Goal: Navigation & Orientation: Find specific page/section

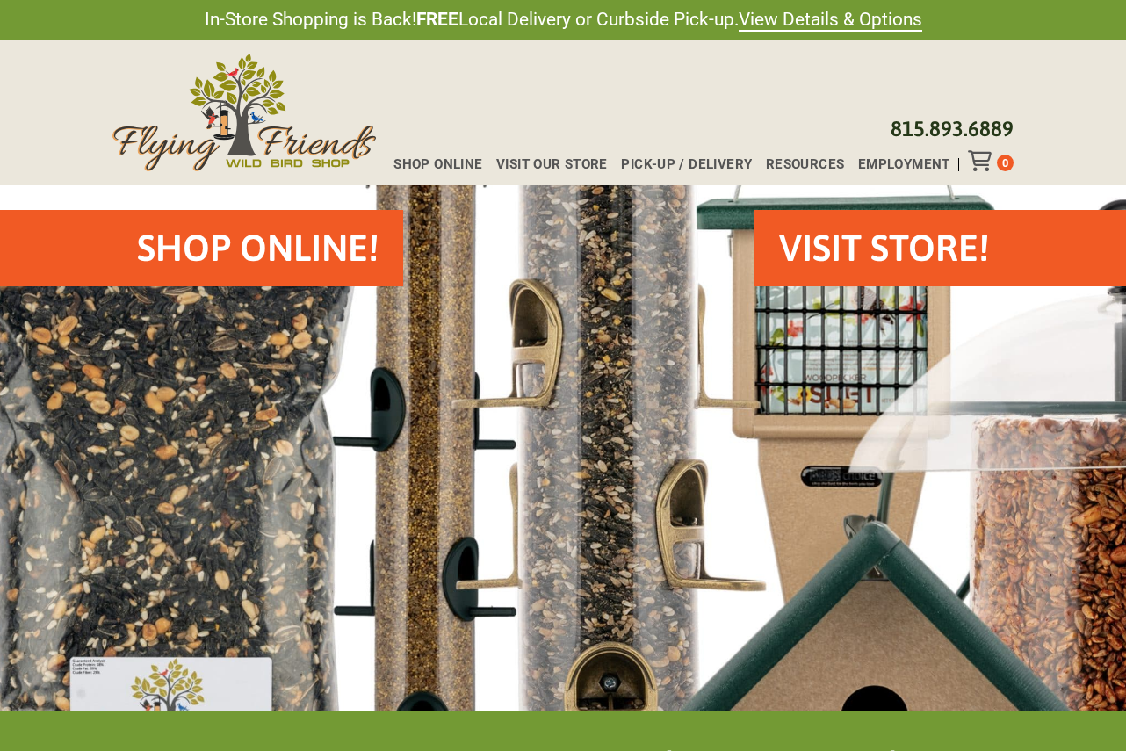
scroll to position [3, 0]
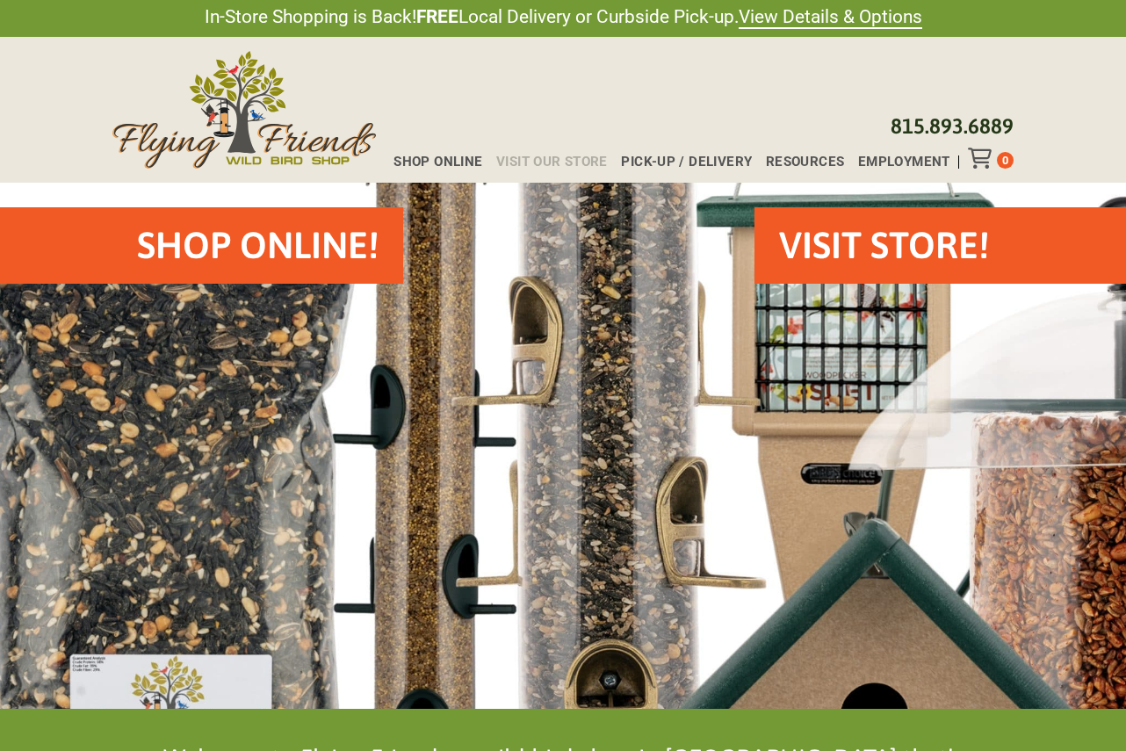
click at [565, 158] on span "Visit Our Store" at bounding box center [552, 162] width 112 height 13
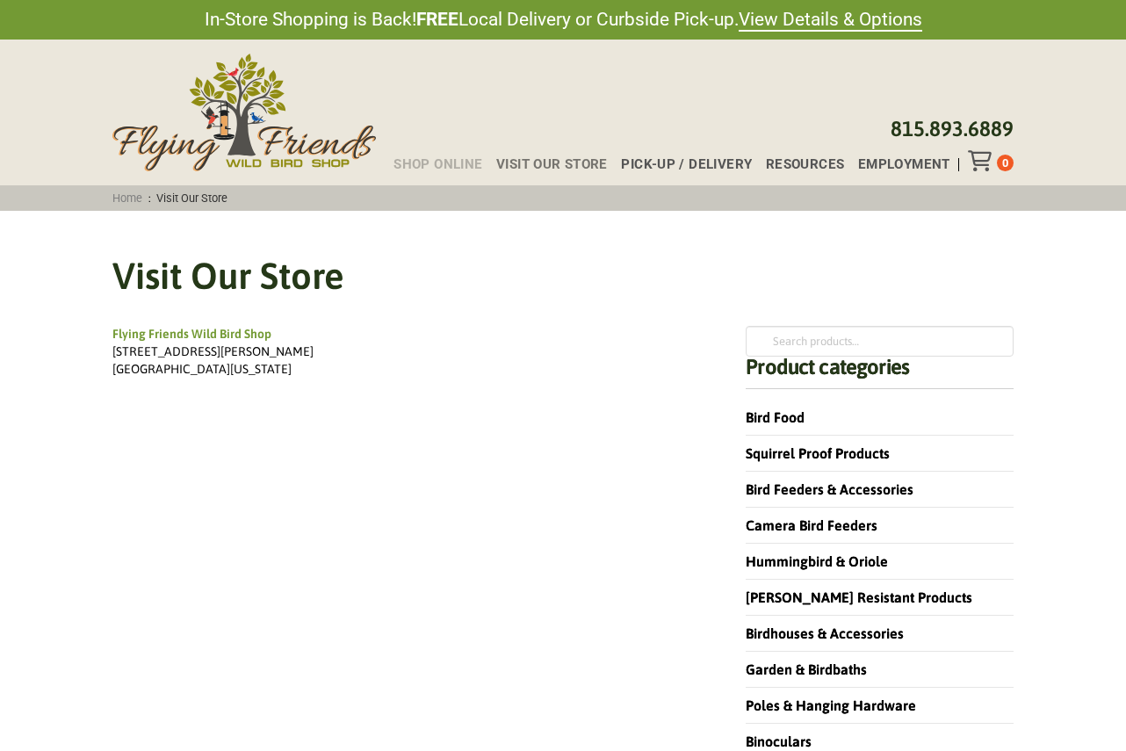
click at [460, 162] on span "Shop Online" at bounding box center [438, 164] width 89 height 13
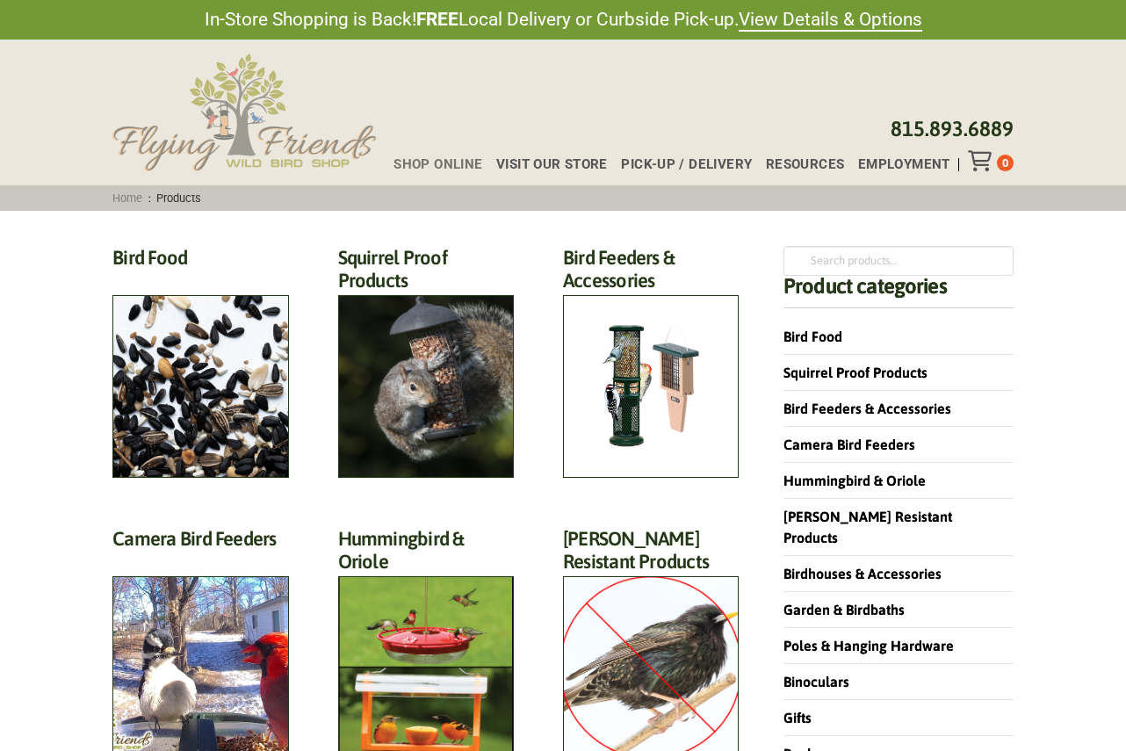
click at [243, 90] on img at bounding box center [244, 113] width 264 height 118
